Goal: Complete application form

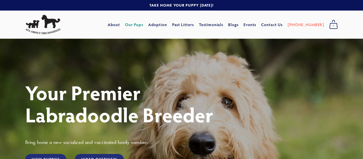
click at [143, 28] on link "Our Pups" at bounding box center [134, 24] width 18 height 9
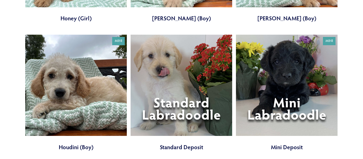
scroll to position [506, 0]
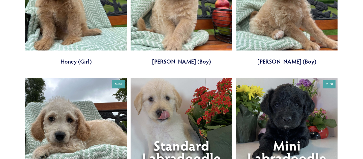
click at [80, 34] on link at bounding box center [76, 7] width 102 height 117
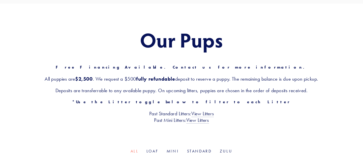
scroll to position [0, 0]
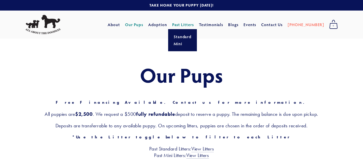
click at [193, 27] on link "Past Litters" at bounding box center [183, 24] width 22 height 5
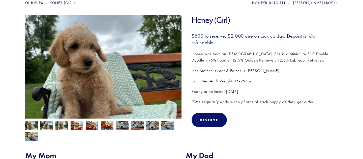
scroll to position [69, 0]
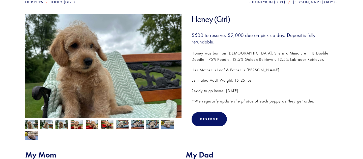
click at [43, 125] on img at bounding box center [46, 126] width 13 height 10
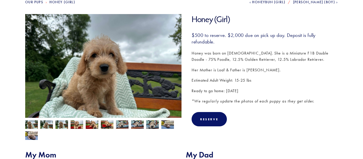
click at [62, 127] on img at bounding box center [61, 125] width 13 height 10
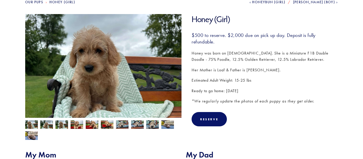
click at [78, 125] on img at bounding box center [77, 126] width 13 height 10
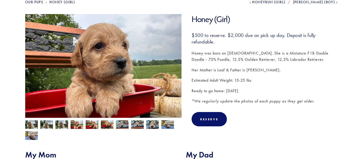
click at [90, 127] on img at bounding box center [92, 126] width 13 height 10
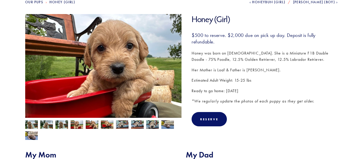
click at [100, 126] on div at bounding box center [102, 129] width 159 height 22
click at [116, 127] on div at bounding box center [102, 129] width 159 height 22
click at [120, 126] on img at bounding box center [122, 125] width 13 height 10
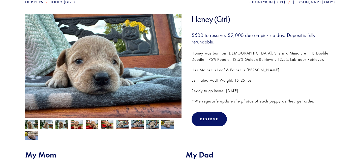
click at [136, 125] on img at bounding box center [137, 125] width 13 height 10
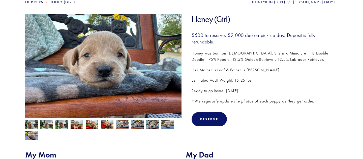
click at [146, 125] on img at bounding box center [152, 125] width 13 height 10
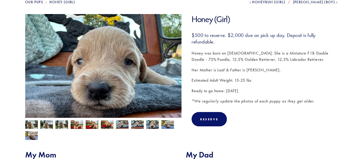
click at [162, 119] on div at bounding box center [102, 129] width 159 height 22
click at [167, 127] on img at bounding box center [167, 125] width 13 height 10
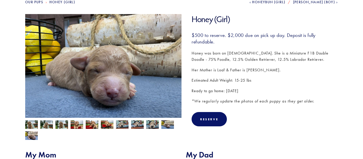
click at [31, 125] on img at bounding box center [31, 126] width 13 height 10
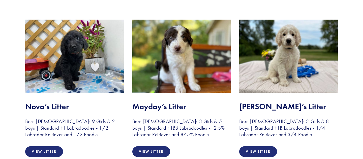
scroll to position [98, 0]
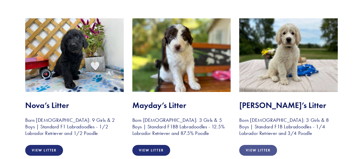
click at [260, 148] on link "View Litter" at bounding box center [258, 150] width 38 height 11
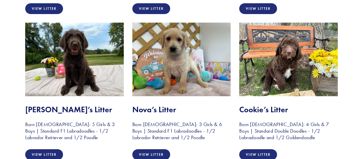
scroll to position [241, 0]
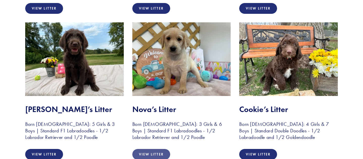
click at [163, 151] on link "View Litter" at bounding box center [151, 154] width 38 height 11
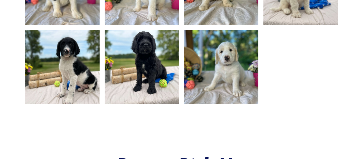
scroll to position [439, 0]
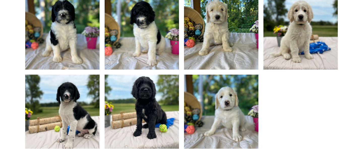
click at [228, 31] on img at bounding box center [221, 32] width 99 height 74
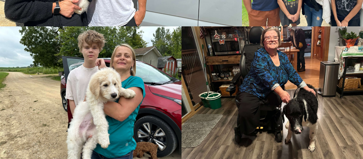
scroll to position [875, 0]
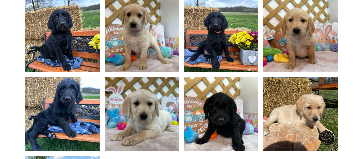
scroll to position [415, 0]
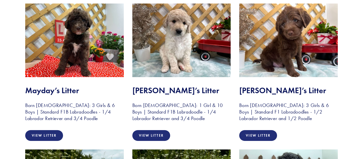
scroll to position [430, 0]
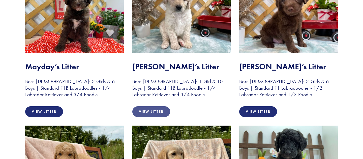
click at [151, 112] on link "View Litter" at bounding box center [151, 112] width 38 height 11
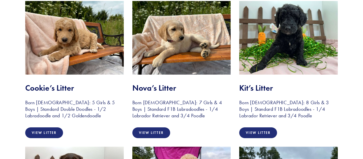
scroll to position [555, 0]
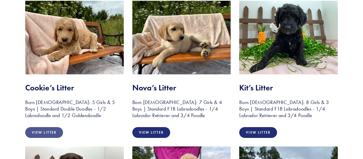
click at [52, 132] on link "View Litter" at bounding box center [44, 132] width 38 height 11
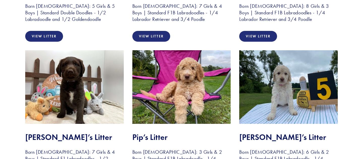
scroll to position [687, 0]
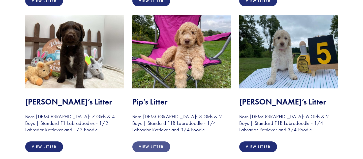
click at [160, 146] on link "View Litter" at bounding box center [151, 147] width 38 height 11
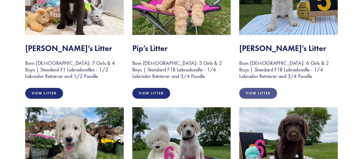
click at [252, 96] on link "View Litter" at bounding box center [258, 93] width 38 height 11
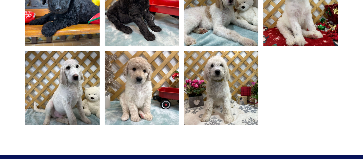
scroll to position [462, 0]
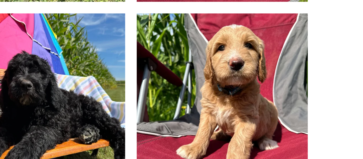
scroll to position [413, 0]
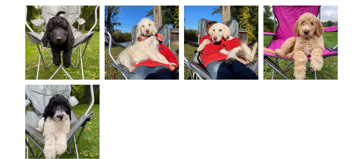
scroll to position [339, 0]
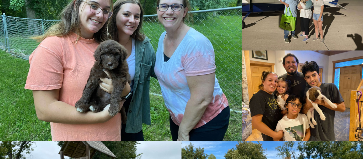
scroll to position [629, 0]
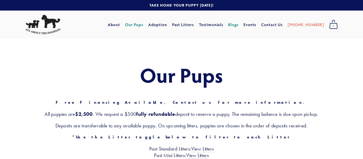
click at [238, 25] on link "Blogs" at bounding box center [233, 24] width 10 height 9
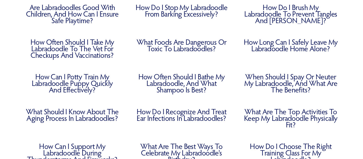
scroll to position [110, 0]
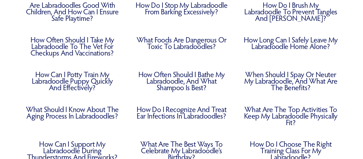
click at [90, 48] on link "How Often Should I Take My Labradoodle to the Vet for Checkups and Vaccinations?" at bounding box center [72, 47] width 94 height 20
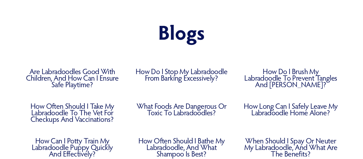
scroll to position [0, 0]
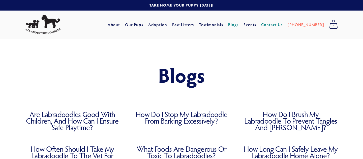
click at [281, 27] on link "Contact Us" at bounding box center [271, 24] width 21 height 9
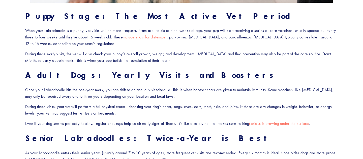
scroll to position [291, 0]
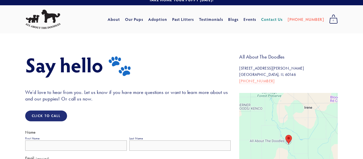
scroll to position [8, 0]
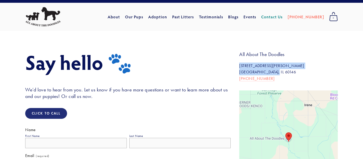
drag, startPoint x: 272, startPoint y: 73, endPoint x: 236, endPoint y: 65, distance: 36.9
click at [236, 65] on div "All About The Doodles [STREET_ADDRESS][PERSON_NAME][PERSON_NAME] 815-501-3900" at bounding box center [288, 68] width 107 height 35
copy p "[STREET_ADDRESS][PERSON_NAME][PERSON_NAME]"
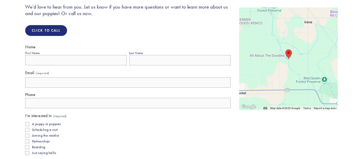
scroll to position [112, 0]
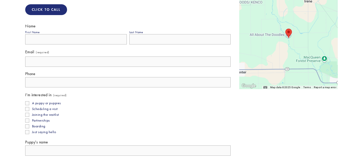
click at [99, 47] on fieldset "Name First Name Last Name" at bounding box center [127, 36] width 205 height 25
click at [92, 42] on input "First Name" at bounding box center [76, 39] width 102 height 10
type input "Marina"
type input "Ventrella"
type input "mariinaventrella@gmail.com"
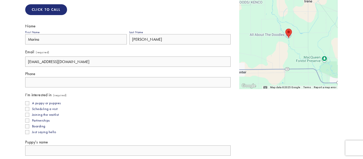
type input "(773) 573-4291"
click at [58, 105] on span "A puppy or puppies" at bounding box center [46, 103] width 29 height 4
click at [29, 105] on input "A puppy or puppies" at bounding box center [27, 104] width 4 height 4
checkbox input "true"
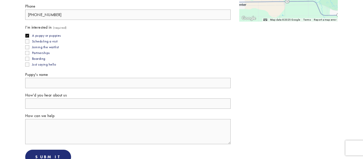
scroll to position [180, 0]
click at [58, 153] on button "Submit Submit" at bounding box center [48, 157] width 46 height 15
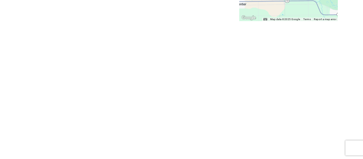
scroll to position [64, 0]
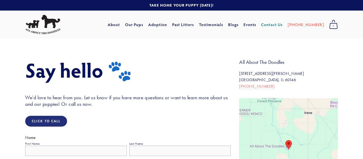
click at [202, 4] on link at bounding box center [181, 5] width 363 height 11
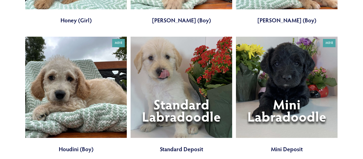
scroll to position [548, 0]
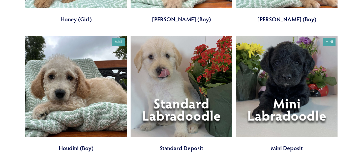
click at [211, 89] on link at bounding box center [181, 94] width 102 height 117
